Goal: Task Accomplishment & Management: Manage account settings

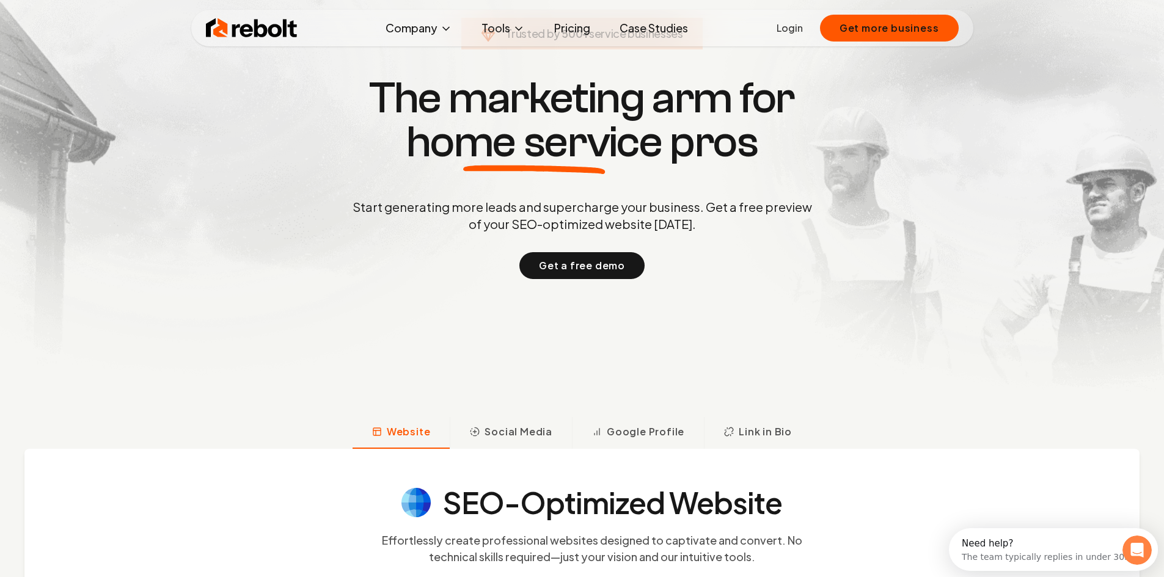
scroll to position [61, 0]
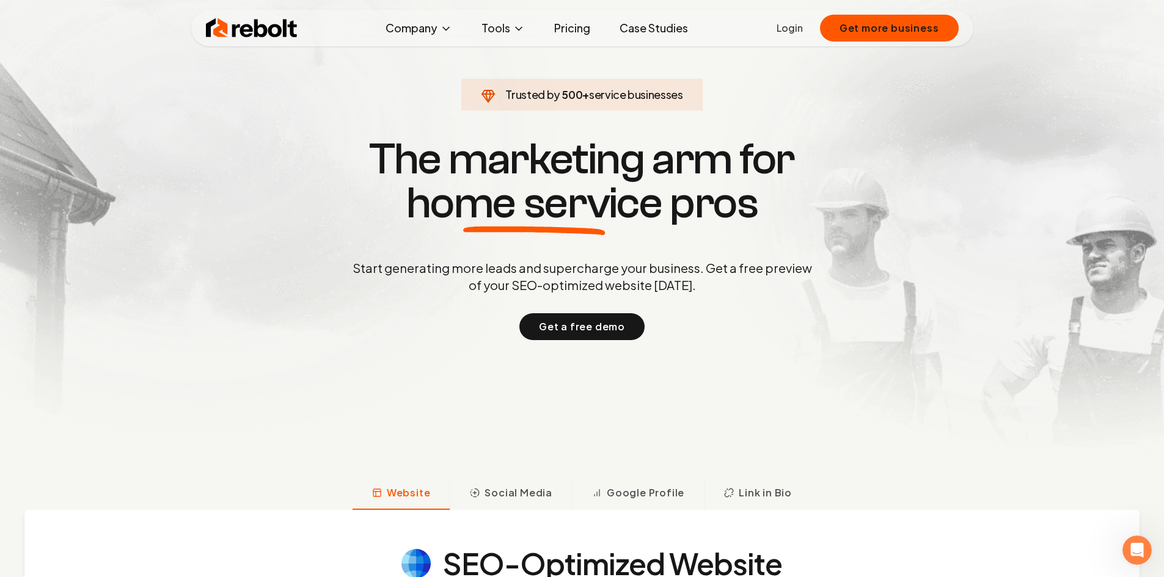
click at [794, 29] on link "Login" at bounding box center [790, 28] width 26 height 15
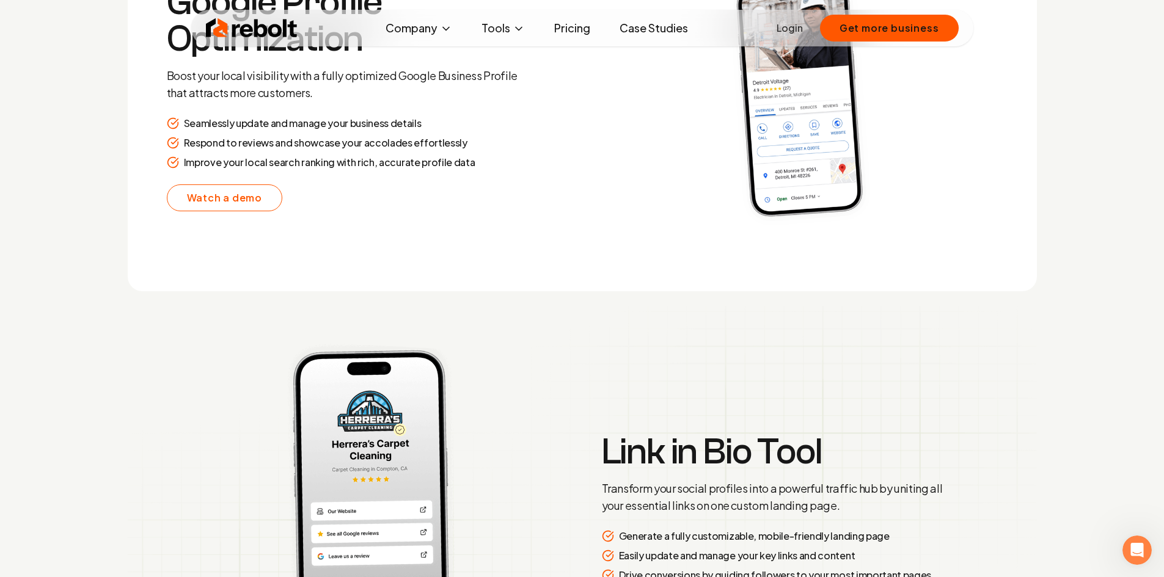
scroll to position [2811, 0]
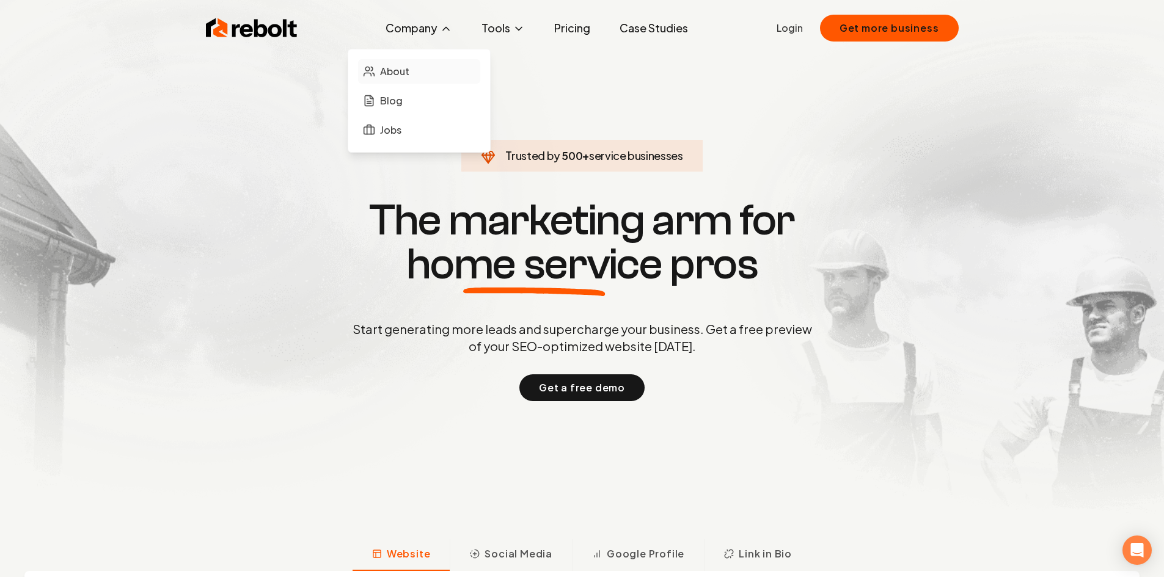
click at [394, 74] on span "About" at bounding box center [394, 71] width 29 height 15
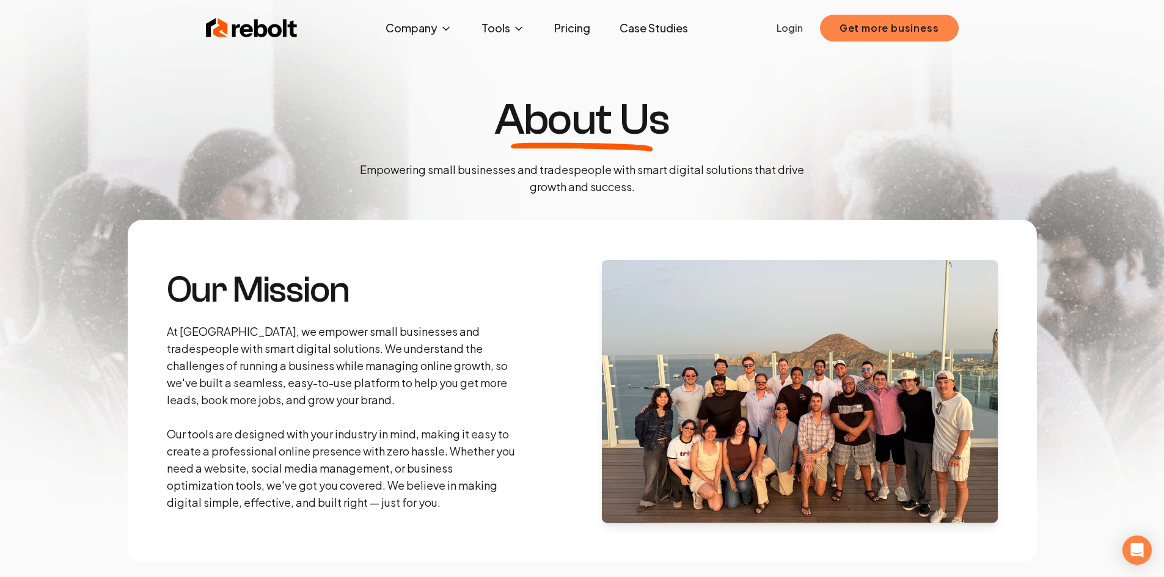
click at [864, 24] on button "Get more business" at bounding box center [889, 28] width 139 height 27
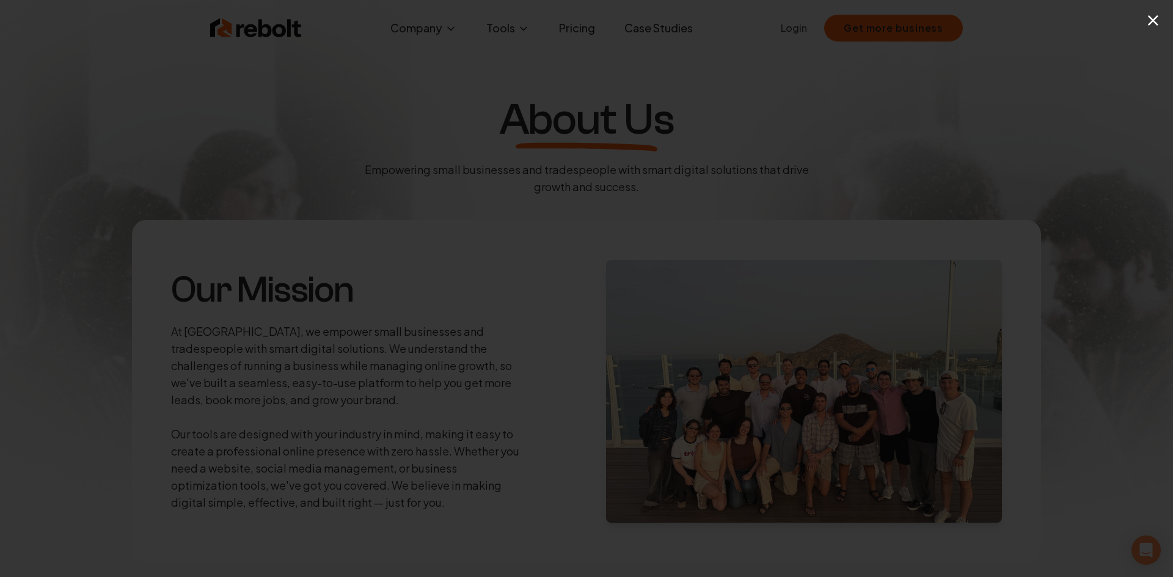
click at [1153, 23] on button "×" at bounding box center [1153, 19] width 15 height 27
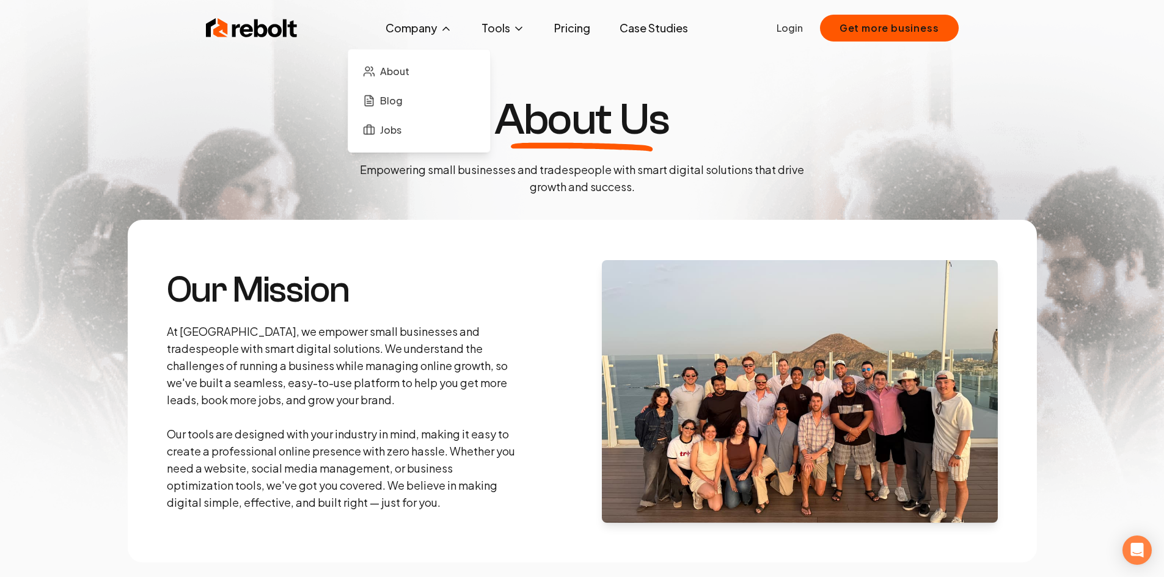
click at [418, 32] on button "Company" at bounding box center [419, 28] width 86 height 24
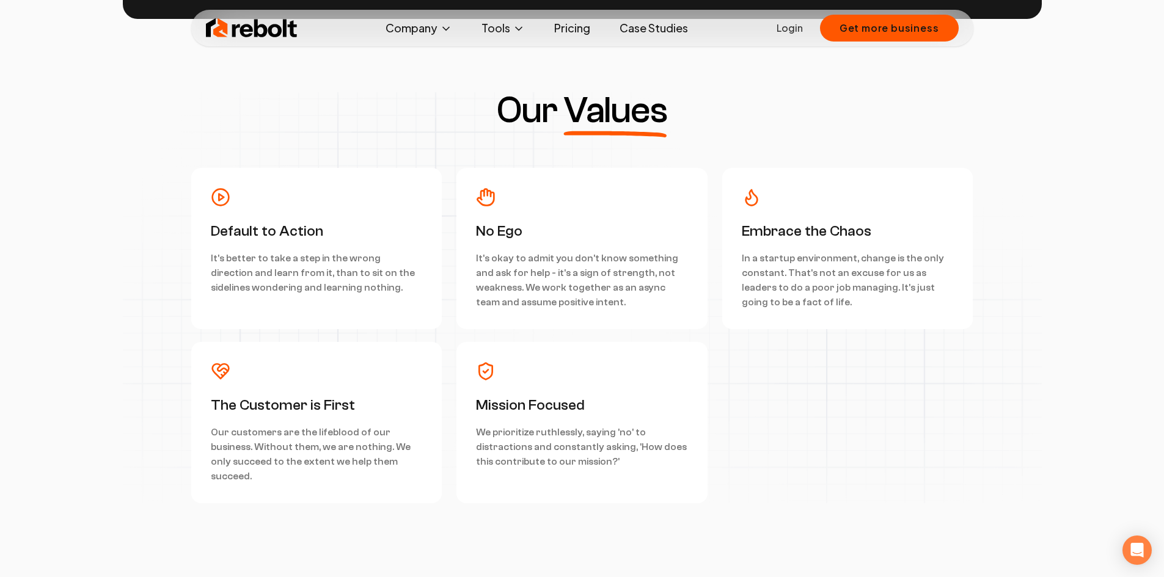
scroll to position [3756, 0]
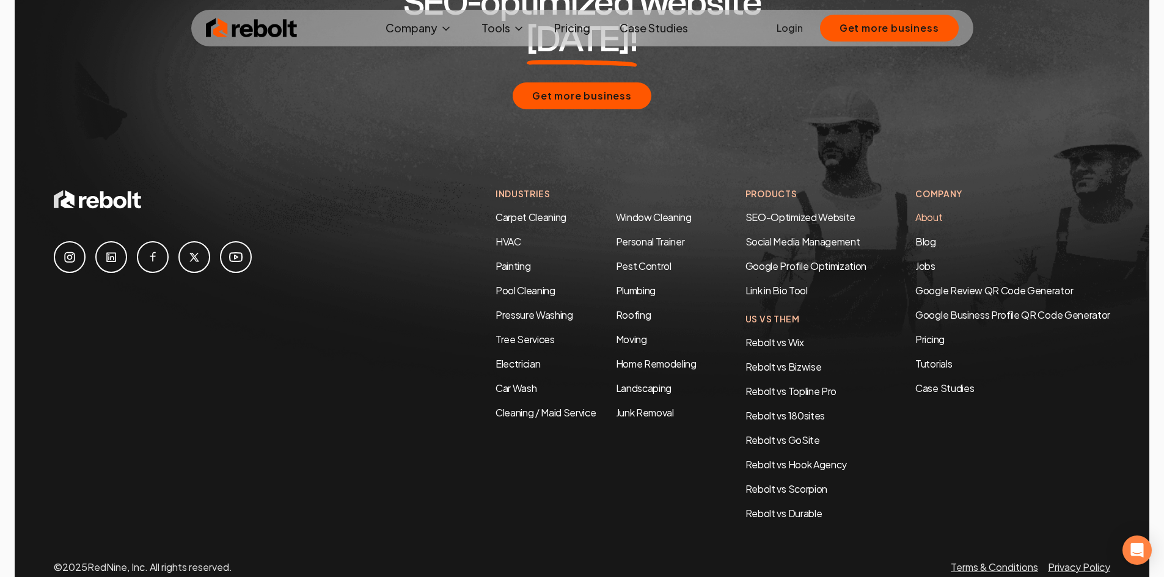
drag, startPoint x: 916, startPoint y: 155, endPoint x: 920, endPoint y: 161, distance: 7.5
click at [916, 188] on div "Company About Blog Jobs Google Review QR Code Generator Google Business Profile…" at bounding box center [1012, 292] width 195 height 208
click at [920, 211] on link "About" at bounding box center [928, 217] width 27 height 13
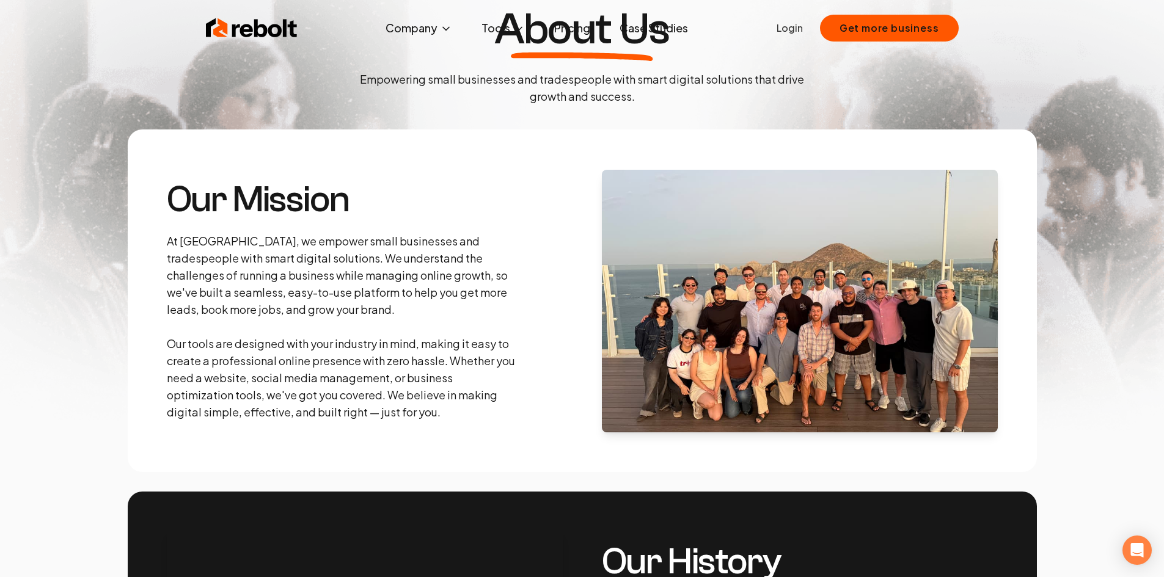
scroll to position [0, 0]
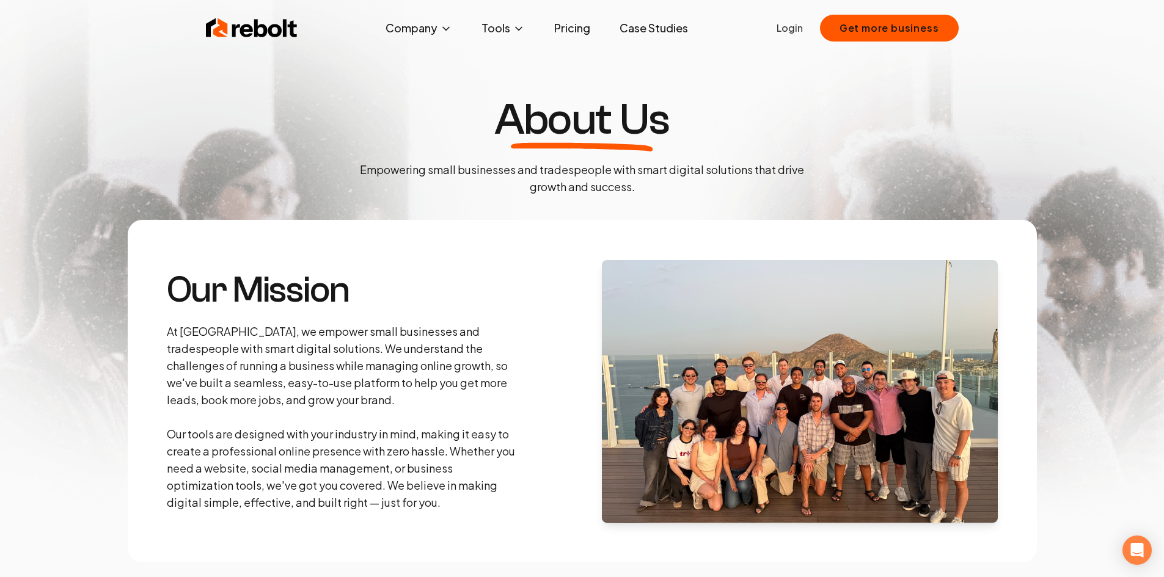
click at [791, 30] on link "Login" at bounding box center [790, 28] width 26 height 15
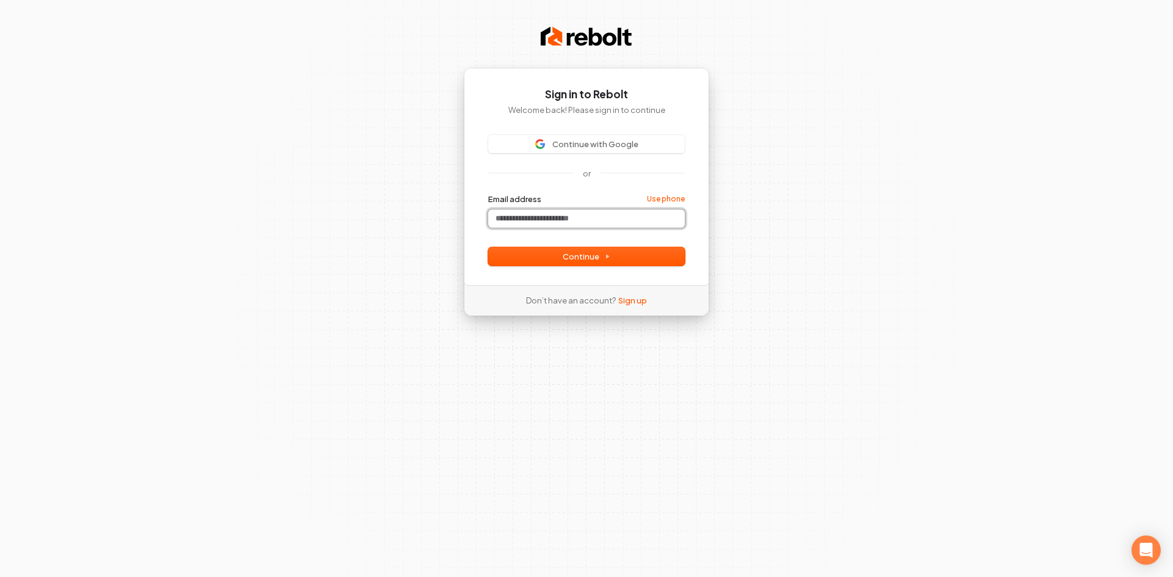
click at [528, 218] on input "Email address" at bounding box center [586, 219] width 197 height 18
type input "**********"
click at [525, 254] on button "Continue" at bounding box center [586, 256] width 197 height 18
